Goal: Task Accomplishment & Management: Manage account settings

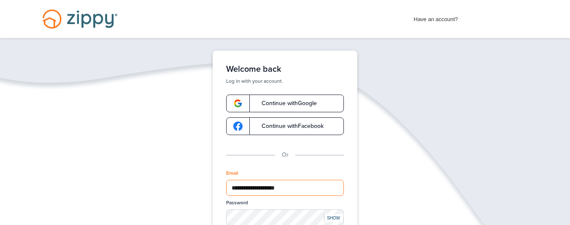
click at [306, 183] on input "**********" at bounding box center [285, 188] width 118 height 16
type input "*"
type input "**********"
click at [426, 199] on div "**********" at bounding box center [285, 195] width 570 height 288
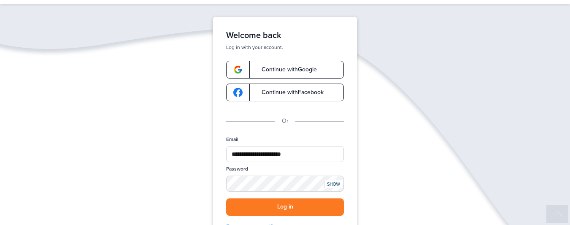
scroll to position [51, 0]
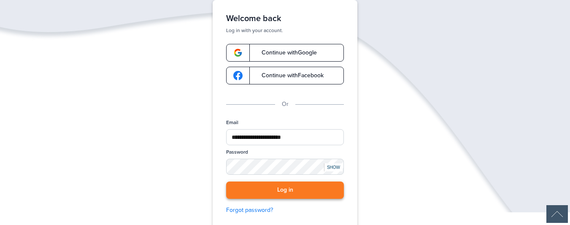
click at [281, 190] on button "Log in" at bounding box center [285, 190] width 118 height 17
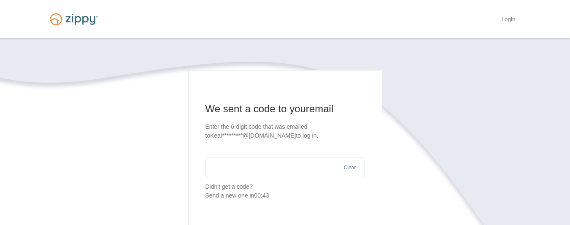
click at [282, 170] on input "text" at bounding box center [286, 167] width 160 height 20
type input "******"
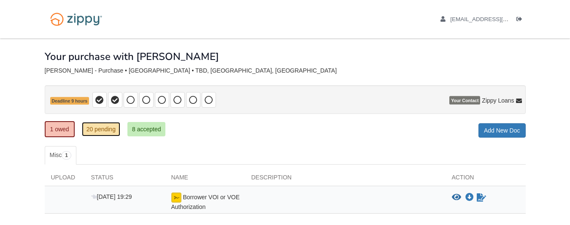
click at [99, 134] on link "20 pending" at bounding box center [101, 129] width 38 height 14
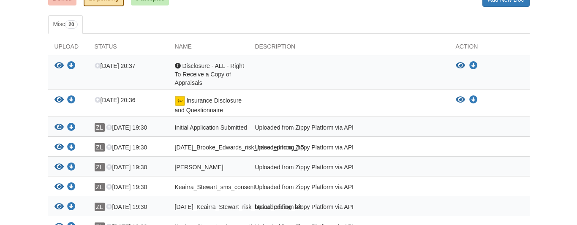
scroll to position [142, 0]
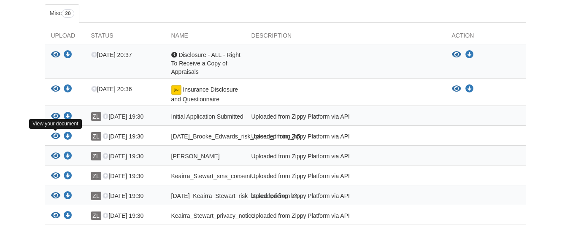
click at [53, 137] on icon "View 09-13-2025_Brooke_Edwards_risk_based_pricing_h5" at bounding box center [55, 136] width 9 height 8
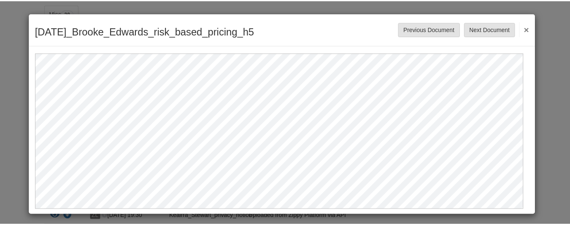
scroll to position [3, 0]
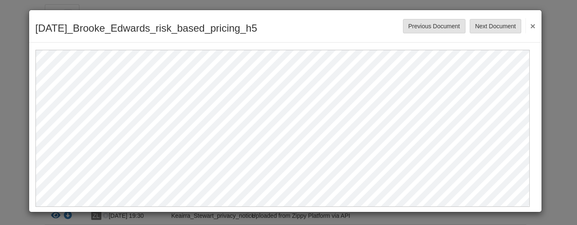
click at [525, 23] on button "×" at bounding box center [530, 25] width 10 height 15
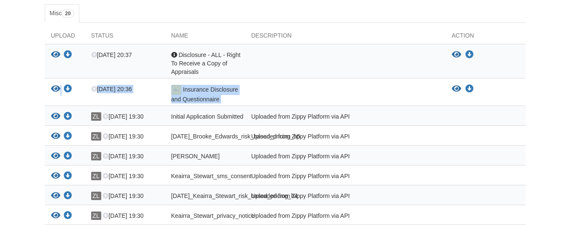
drag, startPoint x: 570, startPoint y: 78, endPoint x: 574, endPoint y: 104, distance: 27.0
click at [570, 104] on html "keairra.s1992@gmail.com Logout" at bounding box center [285, 194] width 570 height 673
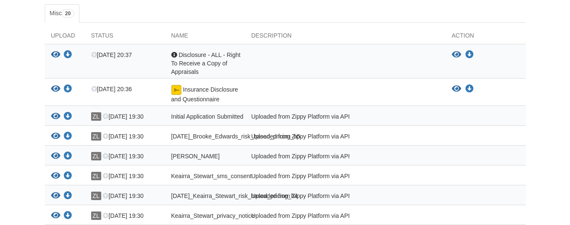
click at [563, 76] on body "keairra.s1992@gmail.com Logout" at bounding box center [285, 194] width 570 height 673
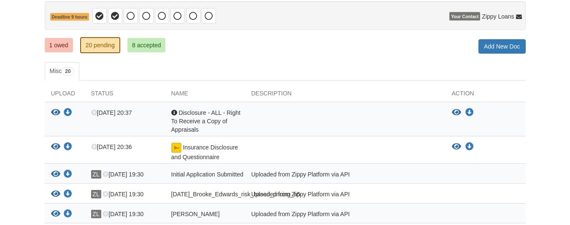
scroll to position [83, 0]
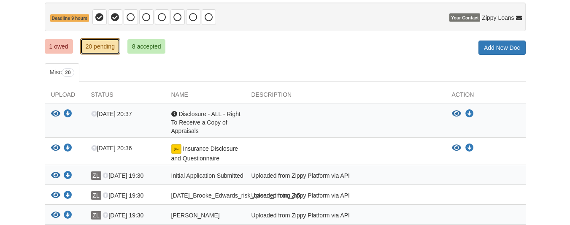
click at [111, 46] on link "20 pending" at bounding box center [100, 46] width 40 height 16
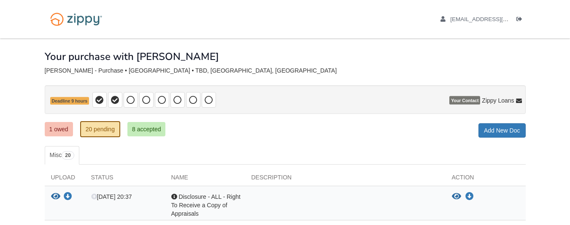
click at [439, 19] on ul "keairra.s1992@gmail.com Logout" at bounding box center [479, 19] width 95 height 8
click at [258, 9] on div "keairra.s1992@gmail.com Logout" at bounding box center [285, 19] width 494 height 38
click at [130, 100] on icon at bounding box center [131, 100] width 8 height 8
click at [468, 22] on span "[EMAIL_ADDRESS][DOMAIN_NAME]" at bounding box center [499, 19] width 97 height 6
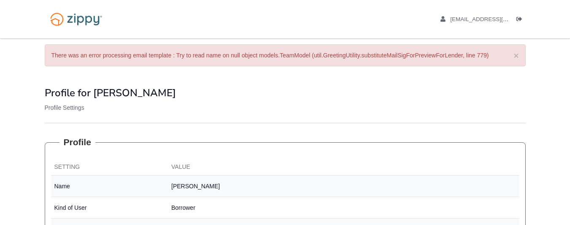
drag, startPoint x: 569, startPoint y: 30, endPoint x: 565, endPoint y: 77, distance: 47.9
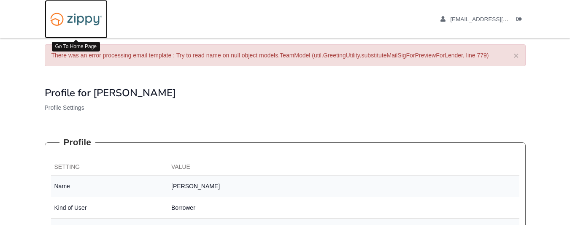
click at [62, 23] on img at bounding box center [76, 19] width 63 height 22
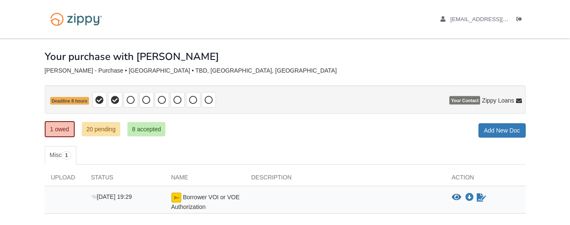
click at [465, 103] on span "Your Contact" at bounding box center [465, 100] width 31 height 8
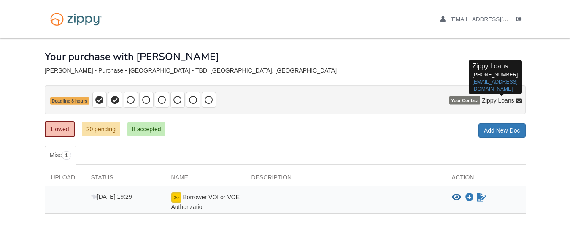
click at [486, 104] on span "Zippy Loans" at bounding box center [498, 100] width 32 height 8
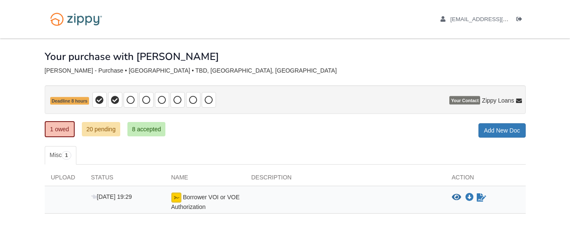
scroll to position [57, 0]
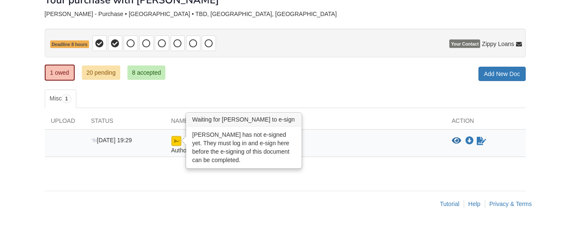
click at [173, 140] on img at bounding box center [176, 141] width 10 height 10
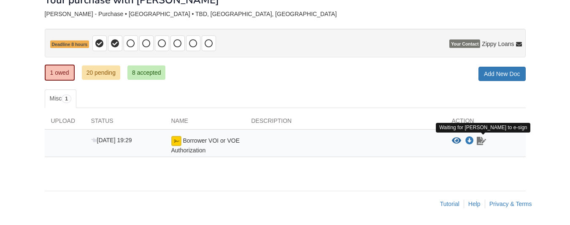
click at [483, 142] on icon "Waiting for your co-borrower to e-sign" at bounding box center [481, 141] width 9 height 8
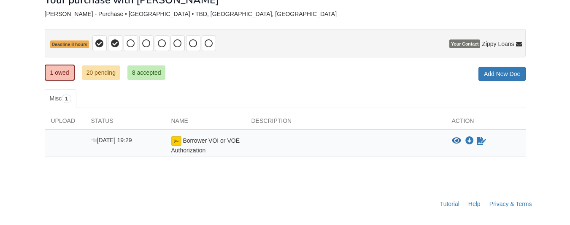
click at [196, 155] on div "Sep 13 19:29 Borrower VOI or VOE Authorization View blank/sample document View …" at bounding box center [285, 143] width 481 height 27
click at [432, 129] on div "Description" at bounding box center [345, 123] width 201 height 13
click at [220, 144] on div "Borrower VOI or VOE Authorization" at bounding box center [205, 145] width 80 height 19
click at [184, 141] on span "Borrower VOI or VOE Authorization" at bounding box center [205, 145] width 68 height 16
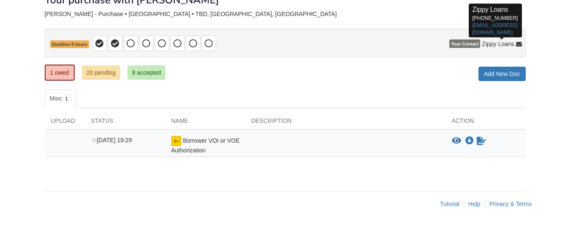
click at [506, 42] on span "Zippy Loans" at bounding box center [498, 44] width 32 height 8
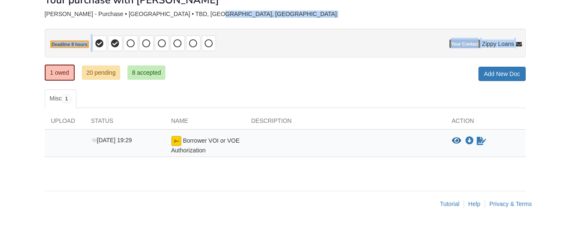
drag, startPoint x: 505, startPoint y: 18, endPoint x: 478, endPoint y: 35, distance: 32.2
click at [467, 17] on div "× × × Pending Add Document Notice document will be included in the email sent t…" at bounding box center [285, 82] width 481 height 201
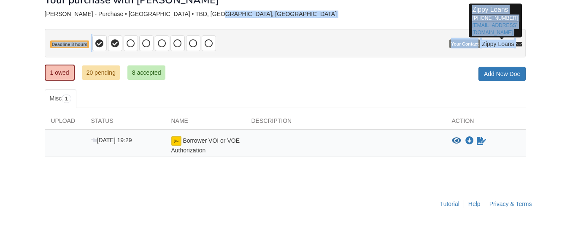
click at [484, 43] on span "Zippy Loans" at bounding box center [498, 44] width 32 height 8
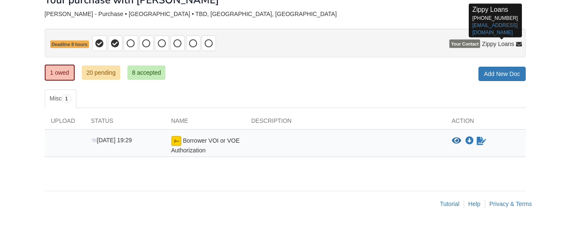
click at [485, 43] on span "Zippy Loans" at bounding box center [498, 44] width 32 height 8
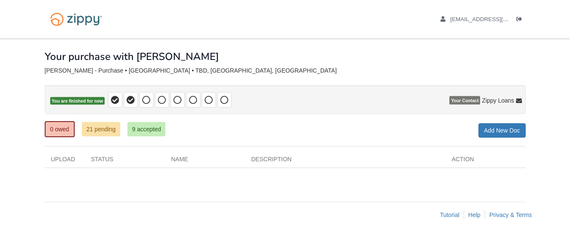
scroll to position [11, 0]
